Goal: Information Seeking & Learning: Learn about a topic

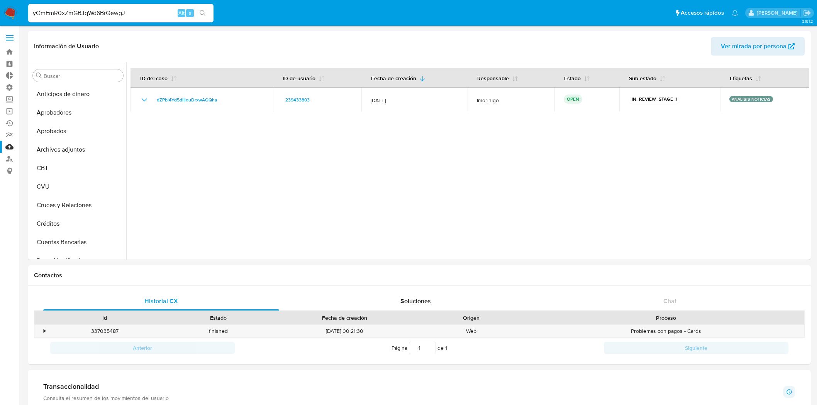
select select "10"
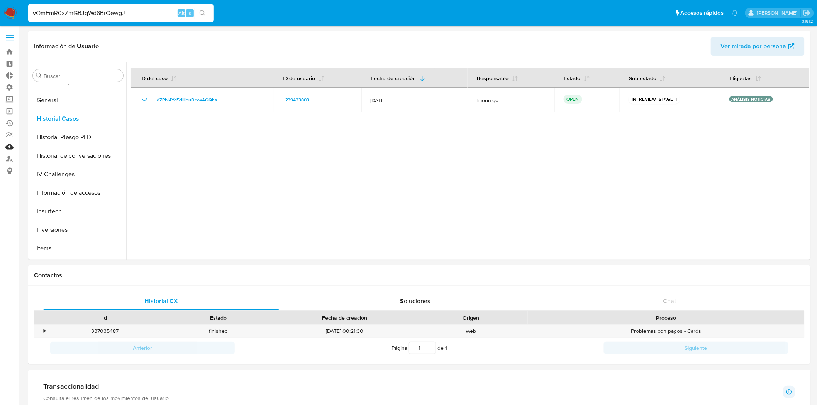
click at [16, 142] on link "Mulan" at bounding box center [46, 147] width 92 height 12
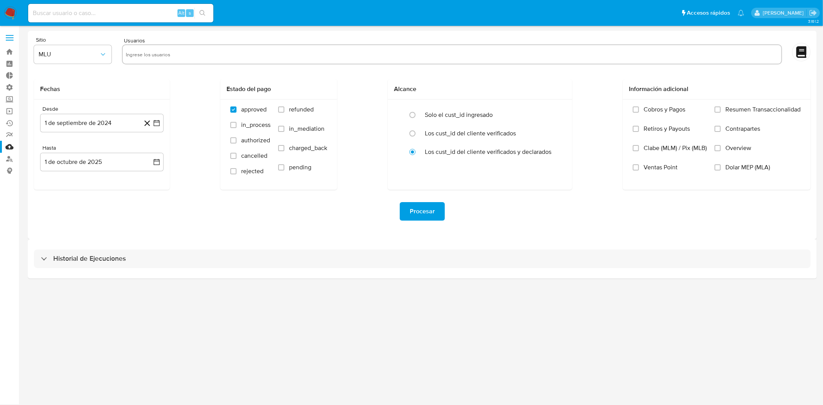
click at [12, 36] on label at bounding box center [9, 38] width 19 height 16
click at [0, 0] on input "checkbox" at bounding box center [0, 0] width 0 height 0
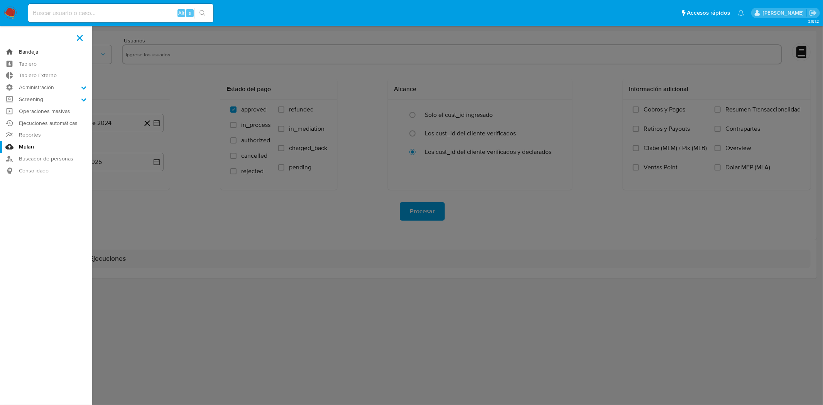
click at [32, 51] on link "Bandeja" at bounding box center [46, 52] width 92 height 12
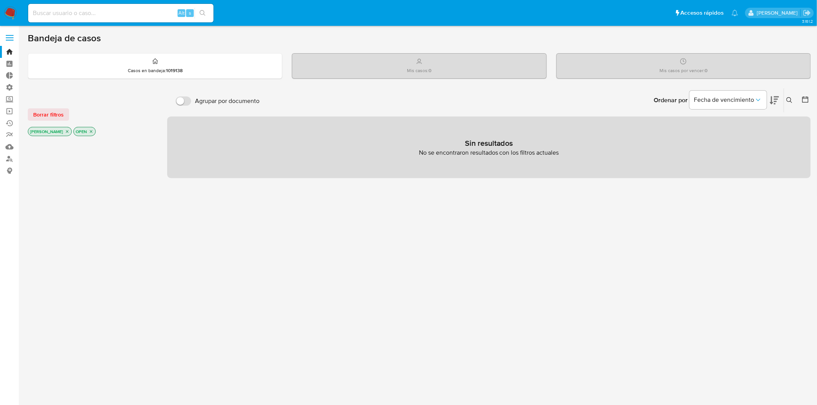
click at [65, 132] on icon "close-filter" at bounding box center [67, 131] width 5 height 5
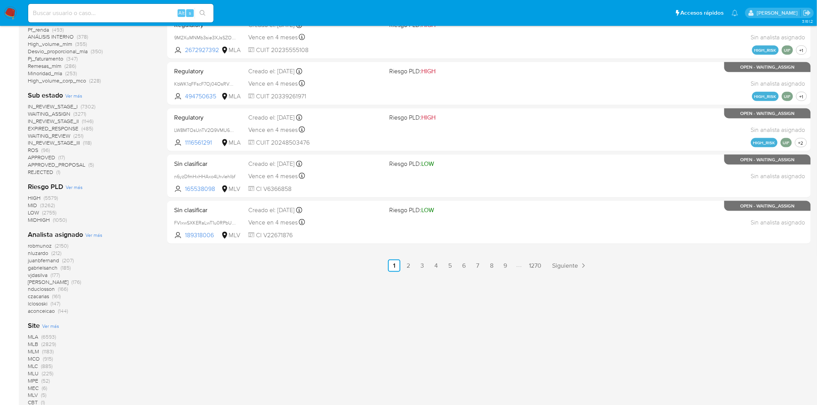
scroll to position [386, 0]
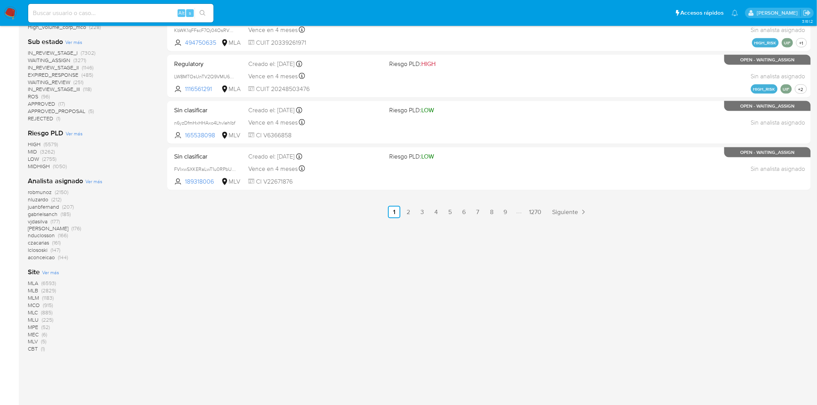
click at [36, 298] on span "MLM" at bounding box center [33, 298] width 11 height 8
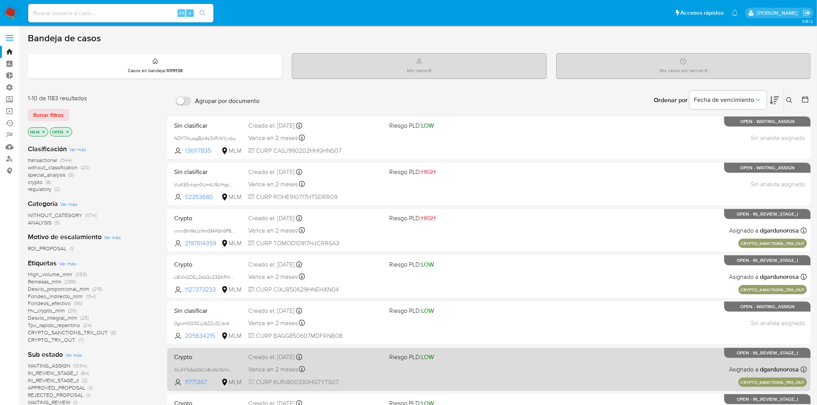
scroll to position [232, 0]
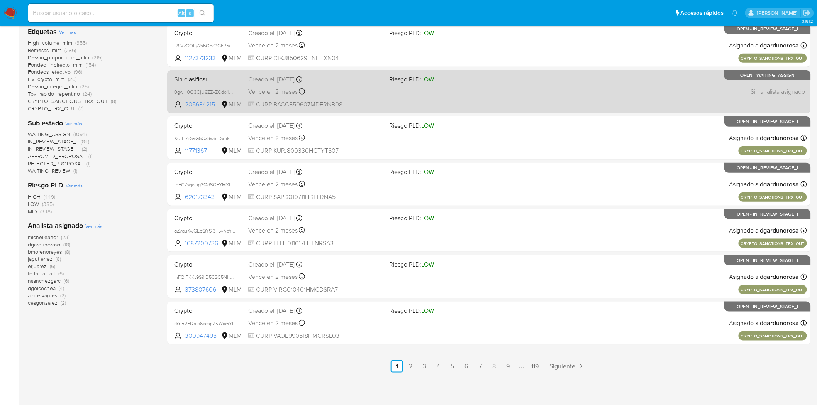
click at [342, 94] on div "Vence en 2 meses Vence el 29/11/2025 19:39:26" at bounding box center [315, 91] width 135 height 10
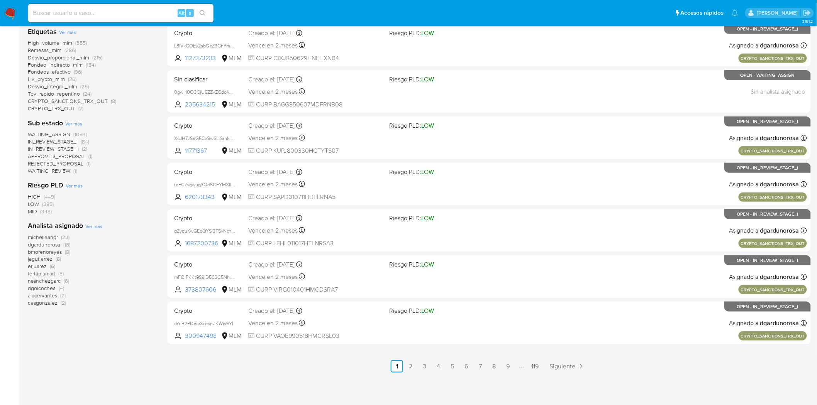
click at [59, 73] on span "Fondeos_efectivo" at bounding box center [49, 72] width 43 height 8
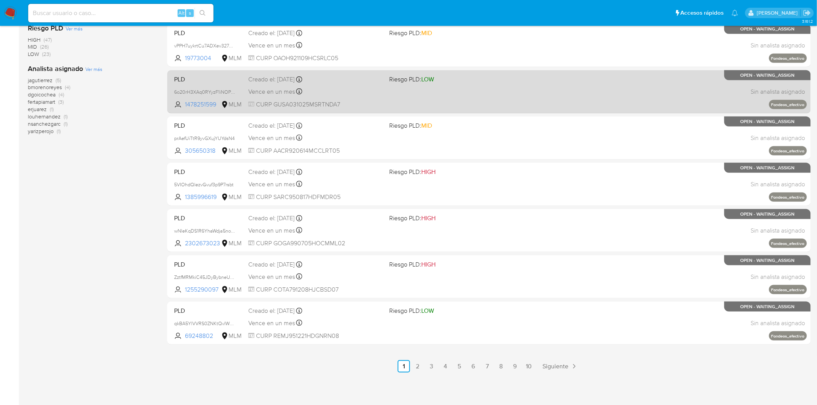
scroll to position [103, 0]
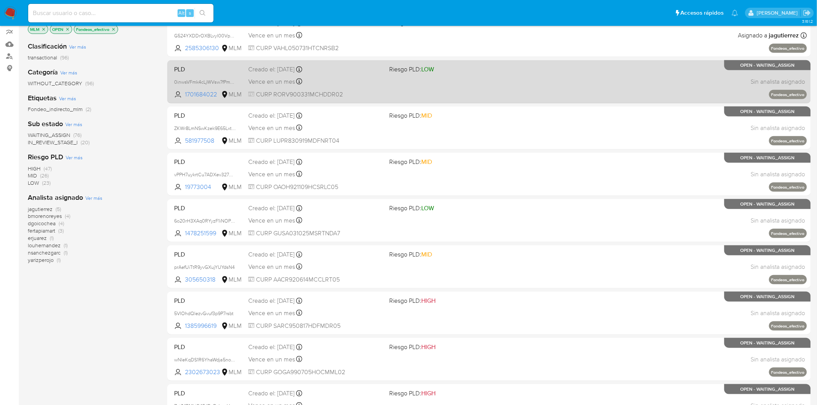
click at [438, 93] on div "PLD 0inwsVFmk4cLjWVsw7fPmeZH 1701684022 MLM Riesgo PLD: LOW Creado el: 12/09/20…" at bounding box center [489, 81] width 636 height 39
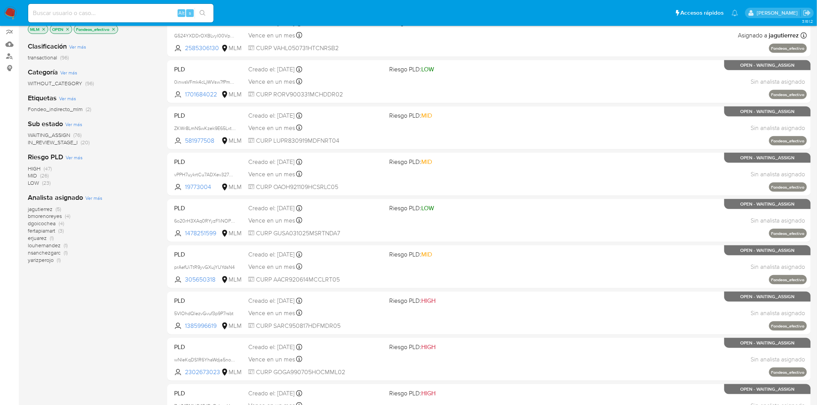
click at [137, 16] on input at bounding box center [120, 13] width 185 height 10
paste input "TNGAlnZNYxHeZg8ic541QErR"
type input "TNGAlnZNYxHeZg8ic541QErR"
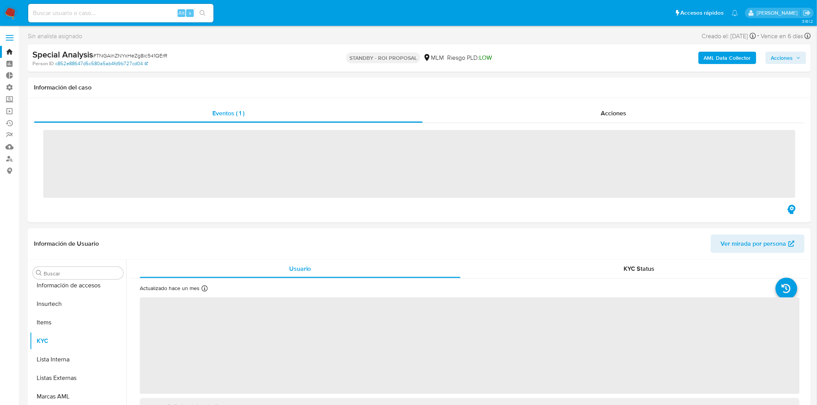
scroll to position [363, 0]
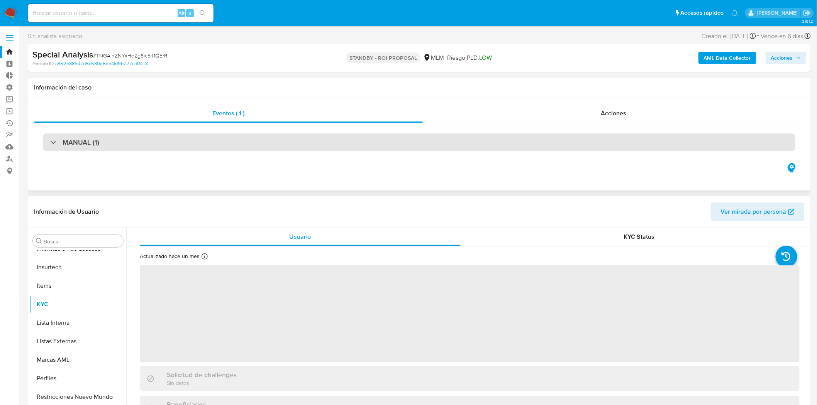
select select "10"
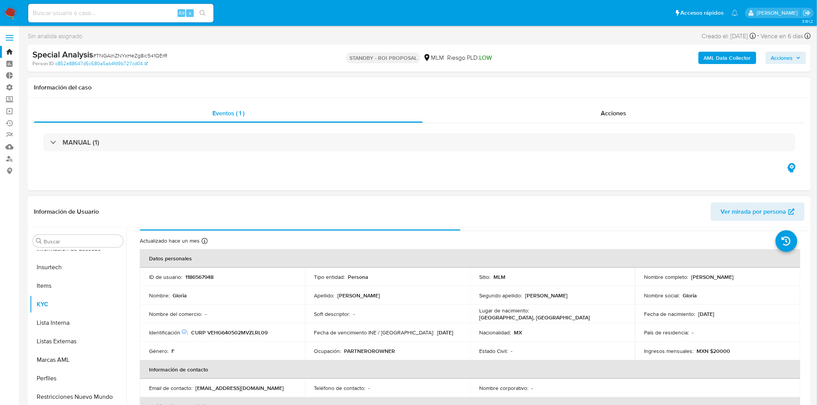
scroll to position [43, 0]
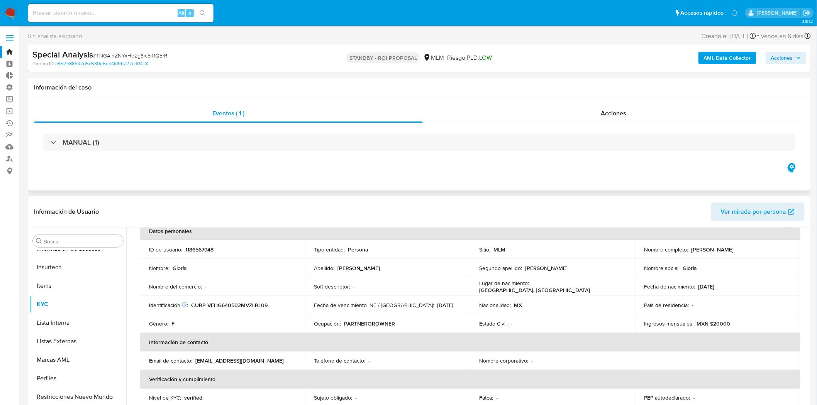
click at [423, 155] on div "MANUAL (1)" at bounding box center [419, 142] width 770 height 39
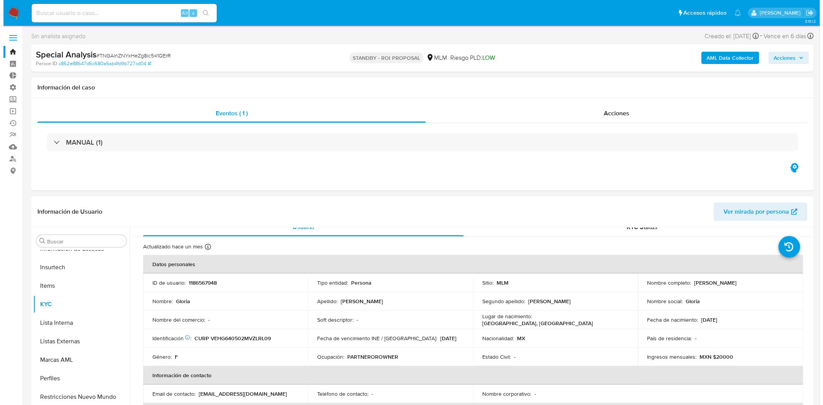
scroll to position [0, 0]
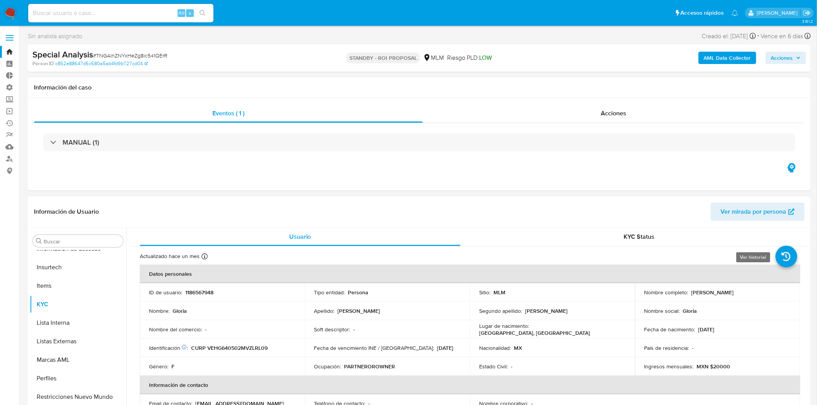
click at [787, 256] on icon at bounding box center [786, 257] width 22 height 22
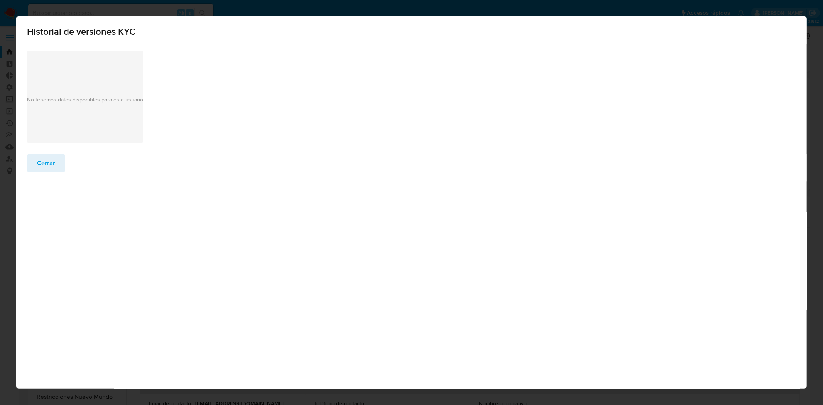
click at [97, 72] on div "No tenemos datos disponibles para este usuario" at bounding box center [85, 97] width 116 height 93
click at [43, 162] on span "Cerrar" at bounding box center [46, 163] width 18 height 17
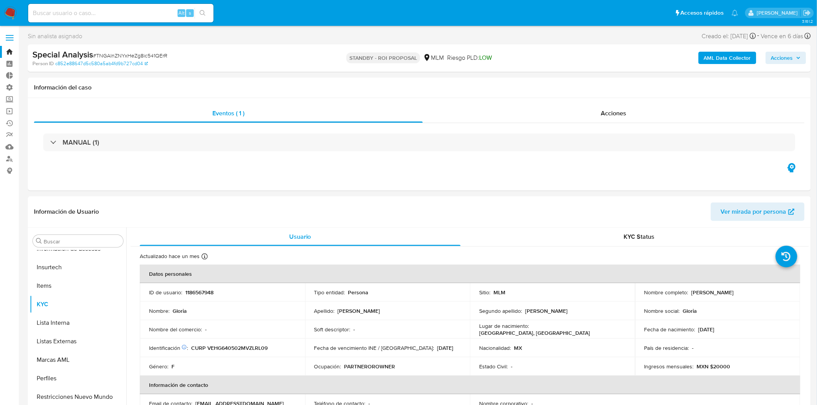
click at [711, 59] on b "AML Data Collector" at bounding box center [726, 58] width 47 height 12
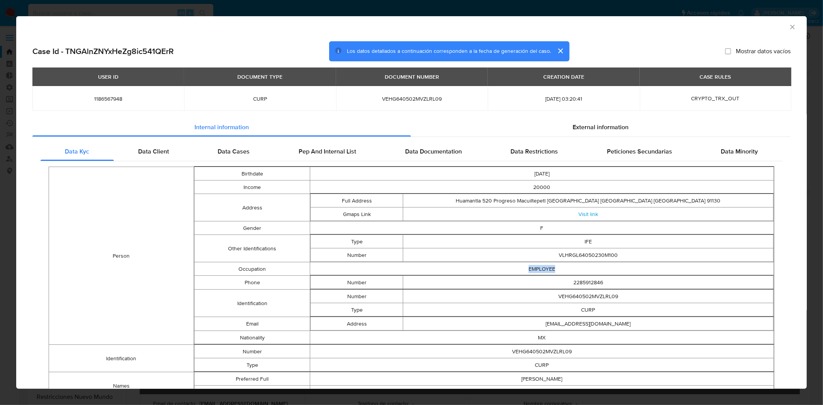
drag, startPoint x: 521, startPoint y: 275, endPoint x: 558, endPoint y: 271, distance: 37.2
click at [558, 271] on td "EMPLOYEE" at bounding box center [542, 269] width 464 height 14
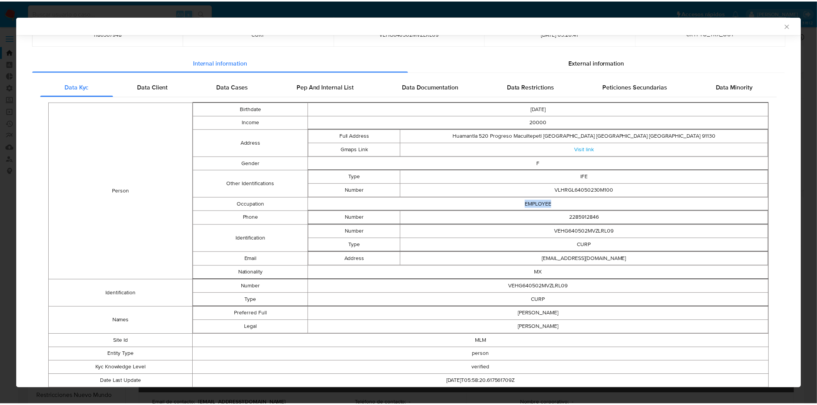
scroll to position [49, 0]
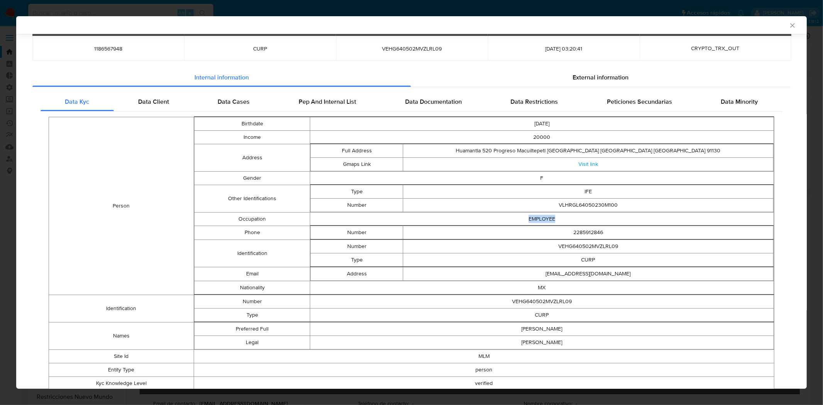
click at [561, 216] on td "EMPLOYEE" at bounding box center [542, 219] width 464 height 14
drag, startPoint x: 561, startPoint y: 216, endPoint x: 515, endPoint y: 218, distance: 45.9
click at [515, 218] on td "EMPLOYEE" at bounding box center [542, 219] width 464 height 14
click at [790, 24] on icon "Cerrar ventana" at bounding box center [792, 25] width 4 height 4
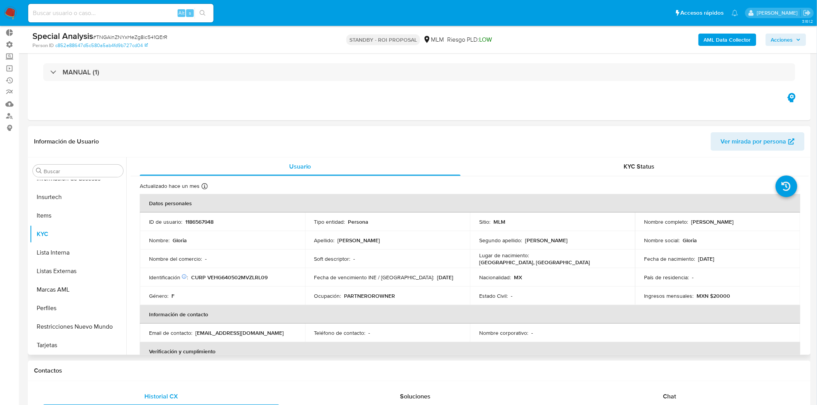
scroll to position [86, 0]
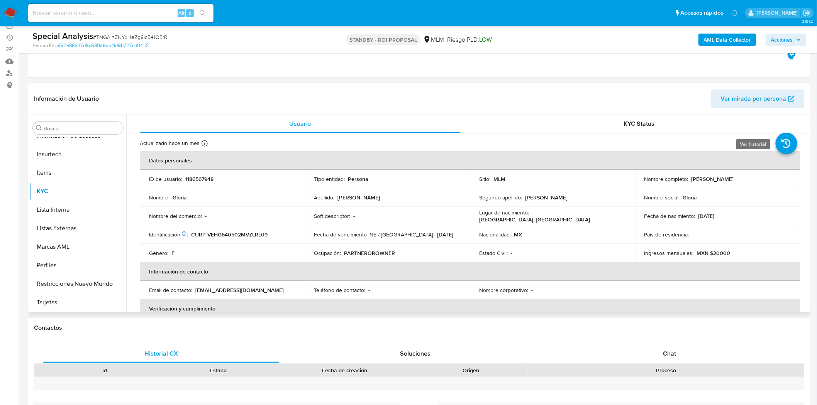
click at [780, 138] on icon at bounding box center [786, 144] width 22 height 22
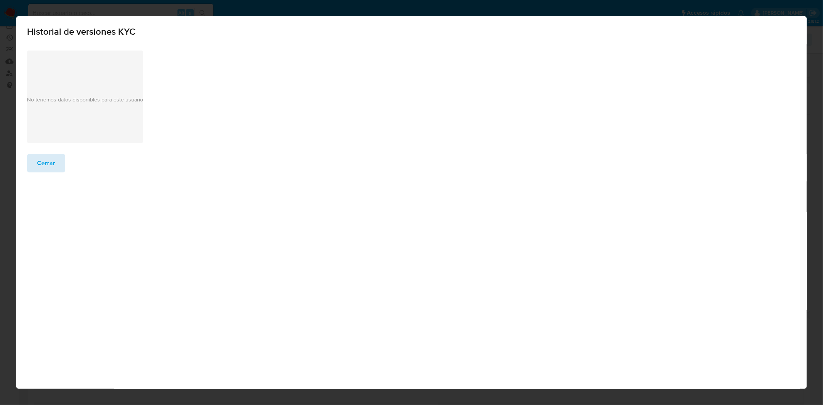
click at [42, 160] on span "Cerrar" at bounding box center [46, 163] width 18 height 17
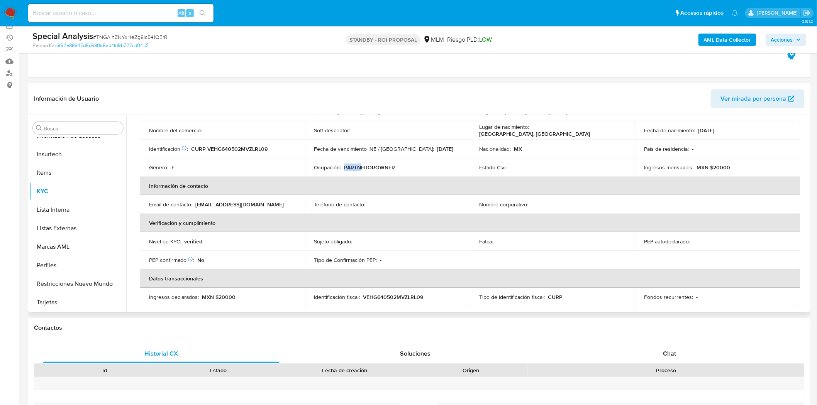
drag, startPoint x: 360, startPoint y: 167, endPoint x: 378, endPoint y: 163, distance: 19.0
click at [378, 163] on td "Ocupación : PARTNEROROWNER" at bounding box center [387, 167] width 165 height 19
click at [394, 170] on div "Ocupación : PARTNEROROWNER" at bounding box center [387, 167] width 147 height 7
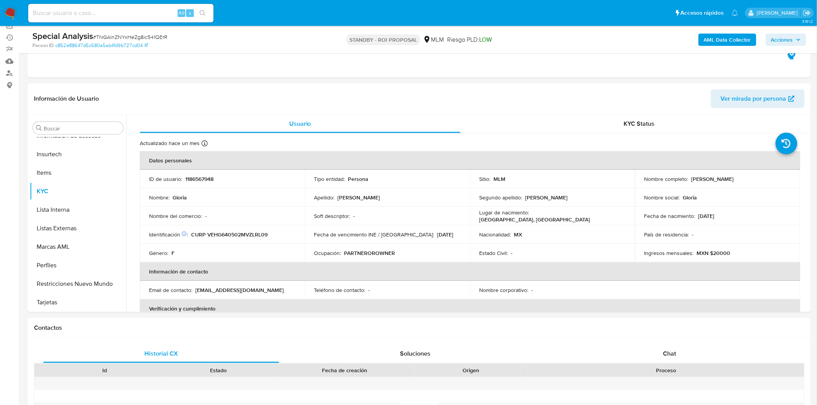
click at [737, 41] on b "AML Data Collector" at bounding box center [726, 40] width 47 height 12
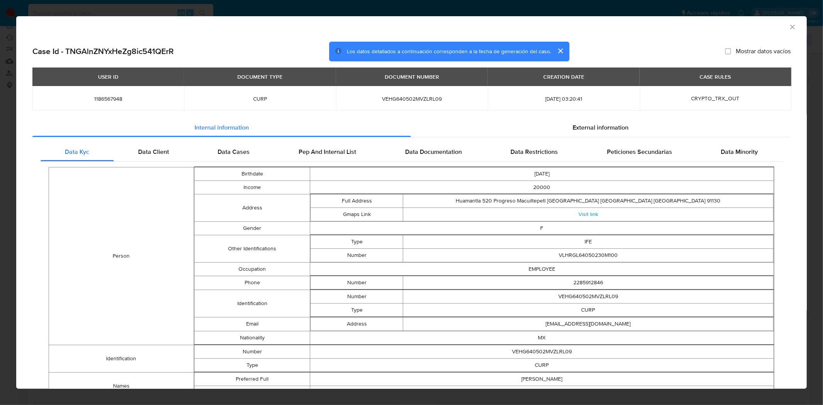
click at [789, 26] on icon "Cerrar ventana" at bounding box center [793, 27] width 8 height 8
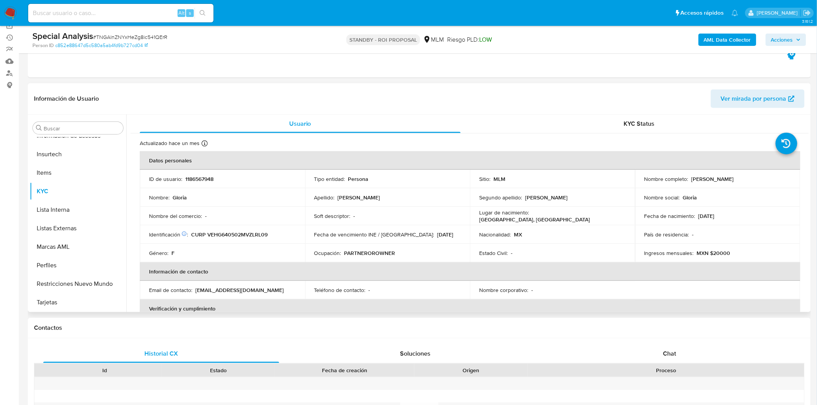
click at [204, 179] on p "1186567948" at bounding box center [199, 179] width 28 height 7
copy p "1186567948"
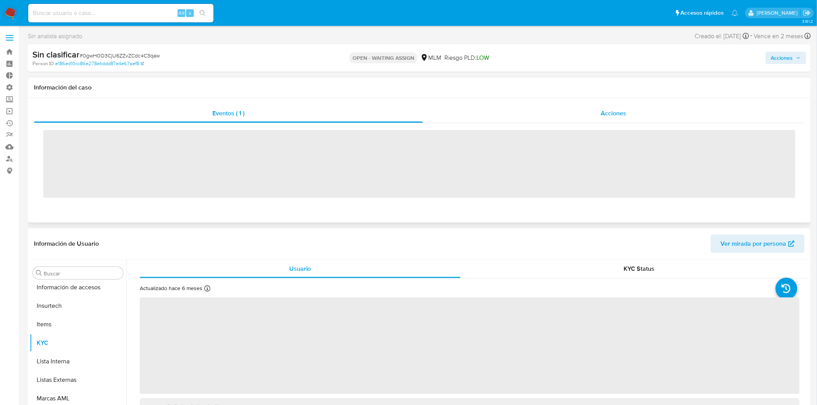
scroll to position [363, 0]
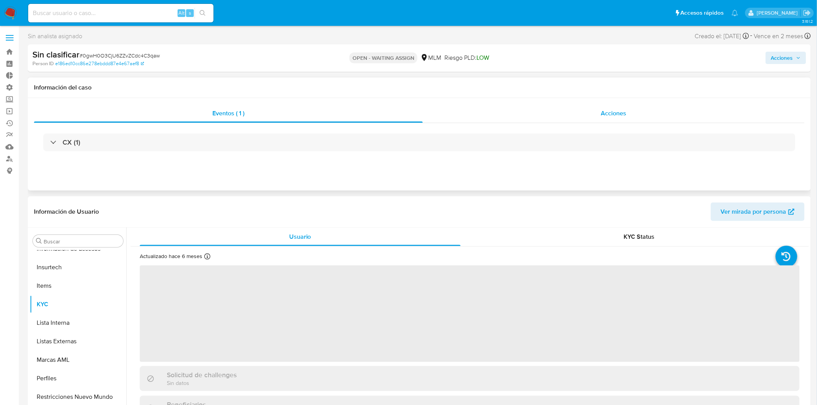
select select "10"
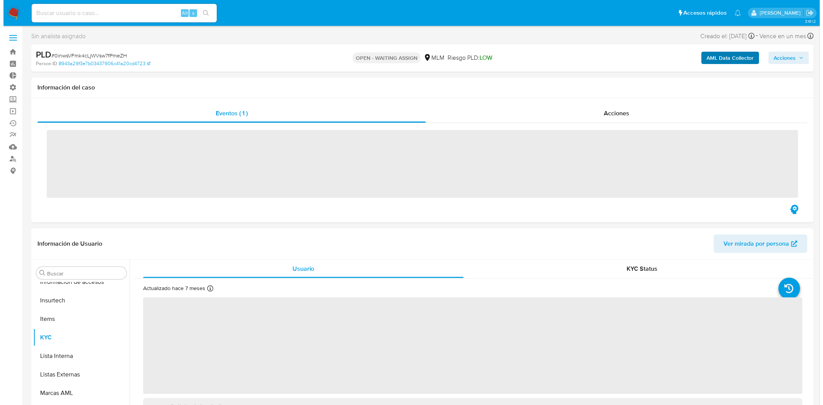
scroll to position [363, 0]
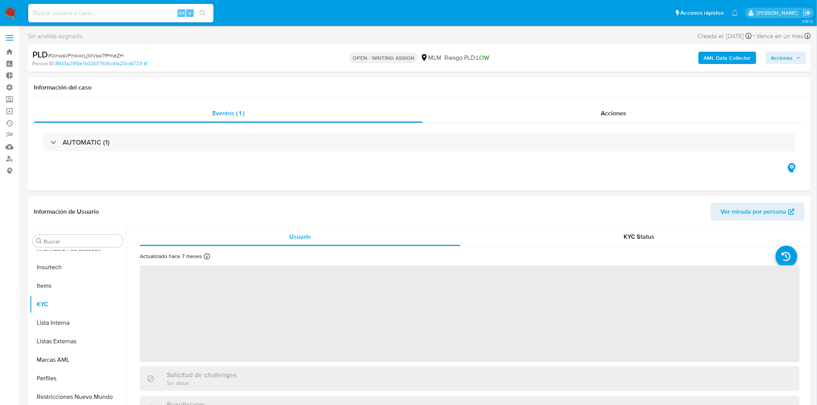
click at [707, 55] on b "AML Data Collector" at bounding box center [726, 58] width 47 height 12
select select "10"
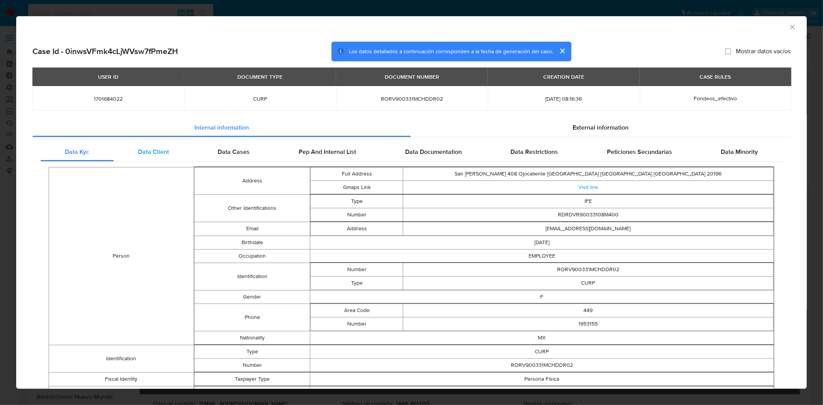
click at [174, 151] on div "Data Client" at bounding box center [154, 152] width 80 height 19
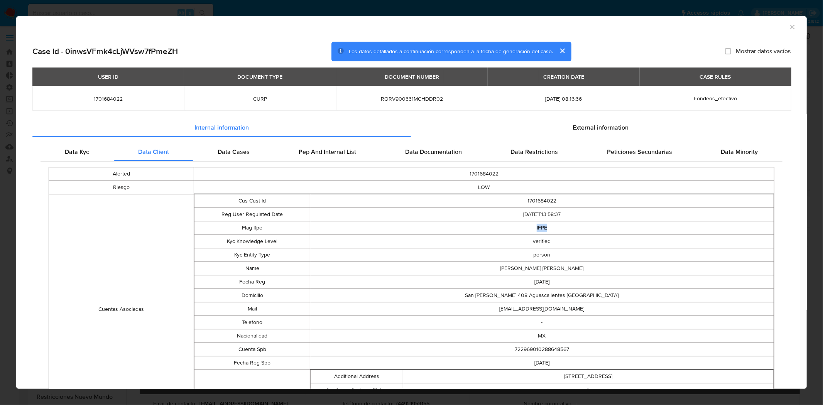
drag, startPoint x: 547, startPoint y: 228, endPoint x: 530, endPoint y: 227, distance: 16.6
click at [530, 227] on td "IFPE" at bounding box center [542, 228] width 464 height 14
click at [502, 222] on td "IFPE" at bounding box center [542, 228] width 464 height 14
drag, startPoint x: 506, startPoint y: 218, endPoint x: 539, endPoint y: 214, distance: 32.6
click at [572, 214] on td "2024-02-26T13:58:37" at bounding box center [542, 215] width 464 height 14
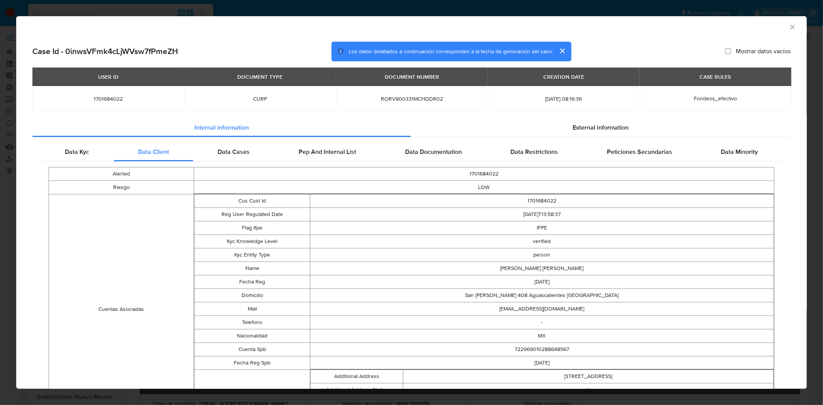
click at [526, 214] on td "2024-02-26T13:58:37" at bounding box center [542, 215] width 464 height 14
drag, startPoint x: 509, startPoint y: 214, endPoint x: 545, endPoint y: 223, distance: 37.3
click at [545, 223] on tbody "Cus Cust Id 1701684022 Reg User Regulated Date 2024-02-26T13:58:37 Flag Ifpe IF…" at bounding box center [484, 309] width 580 height 230
click at [543, 228] on td "IFPE" at bounding box center [542, 228] width 464 height 14
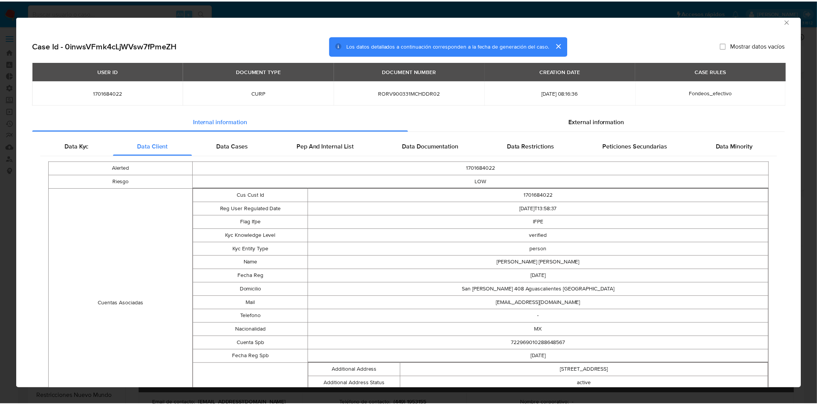
scroll to position [0, 0]
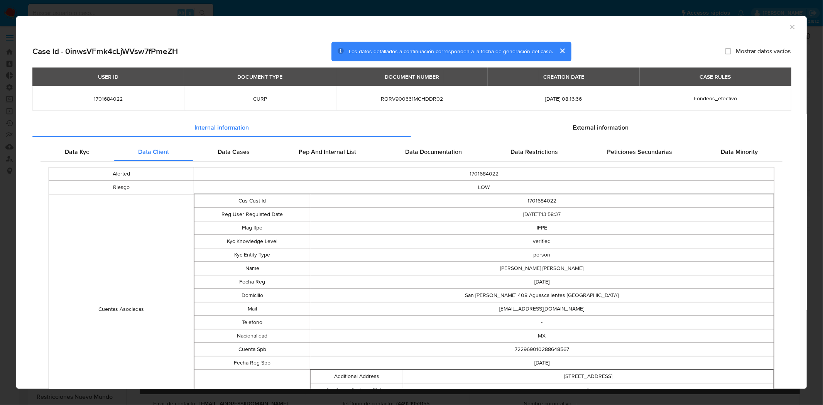
click at [789, 26] on icon "Cerrar ventana" at bounding box center [793, 27] width 8 height 8
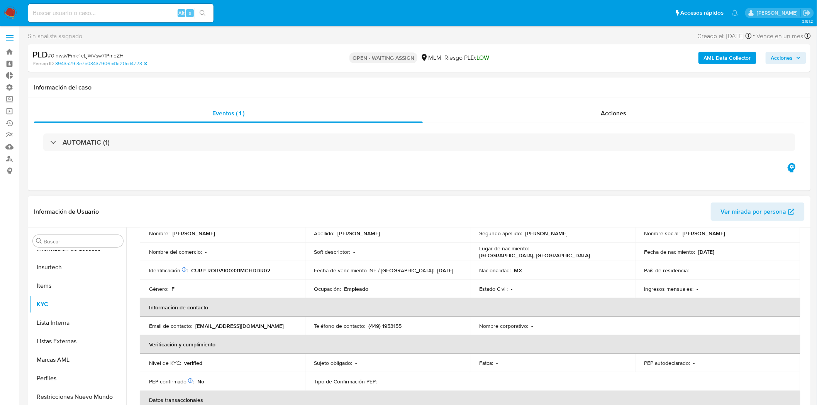
scroll to position [129, 0]
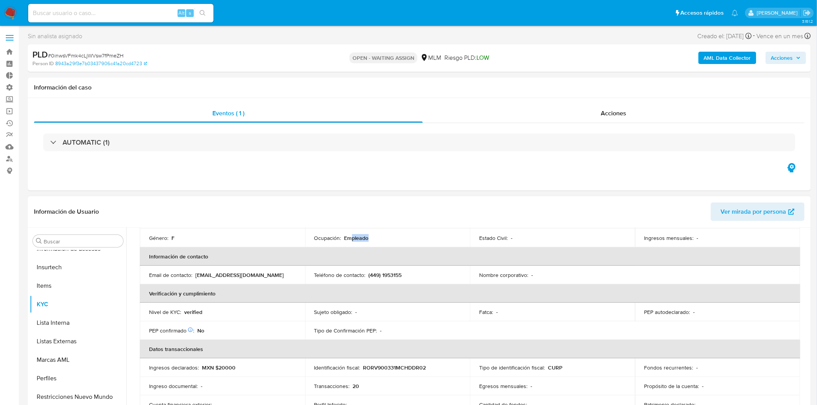
drag, startPoint x: 350, startPoint y: 240, endPoint x: 372, endPoint y: 238, distance: 21.3
click at [372, 238] on div "Ocupación : Empleado" at bounding box center [387, 238] width 147 height 7
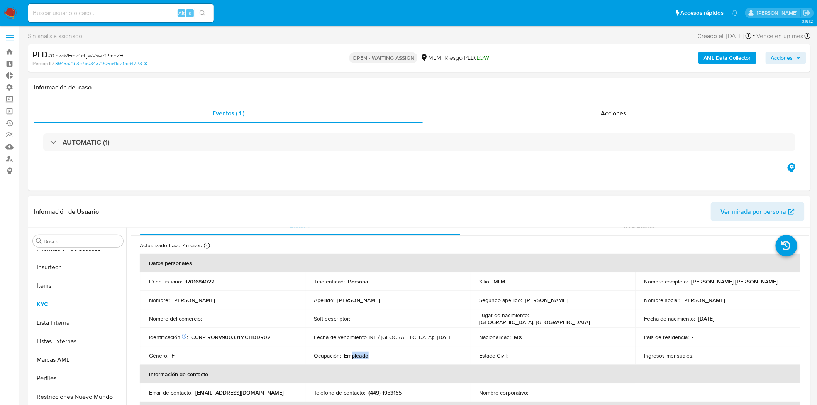
scroll to position [0, 0]
